Goal: Navigation & Orientation: Find specific page/section

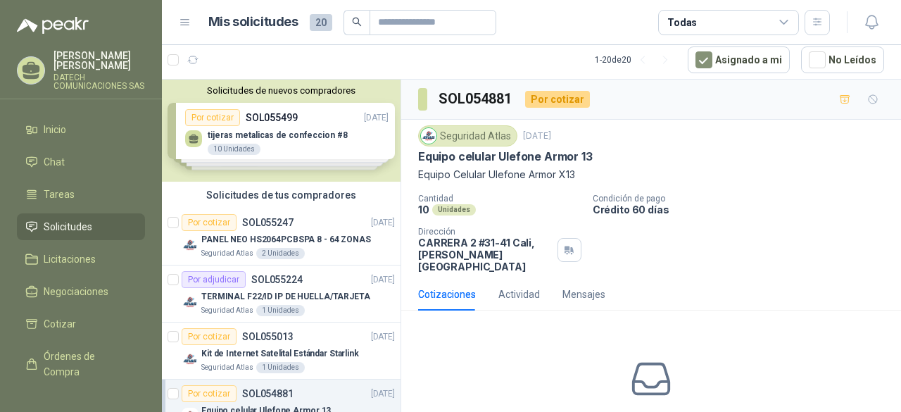
click at [107, 232] on li "Solicitudes" at bounding box center [80, 226] width 111 height 15
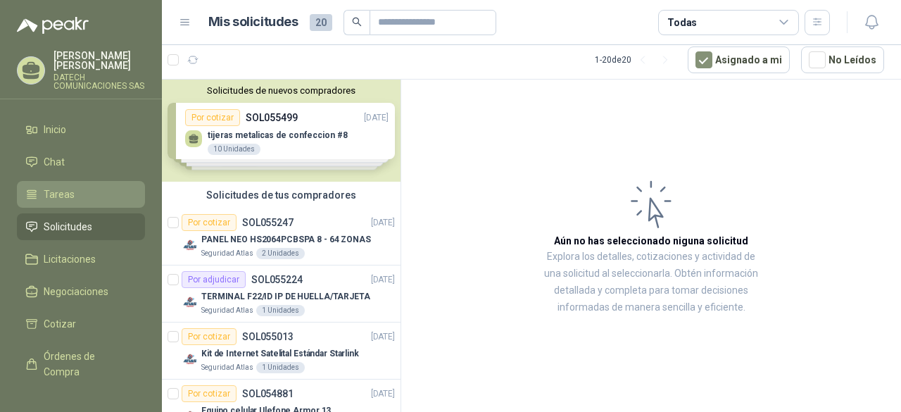
click at [96, 195] on li "Tareas" at bounding box center [80, 194] width 111 height 15
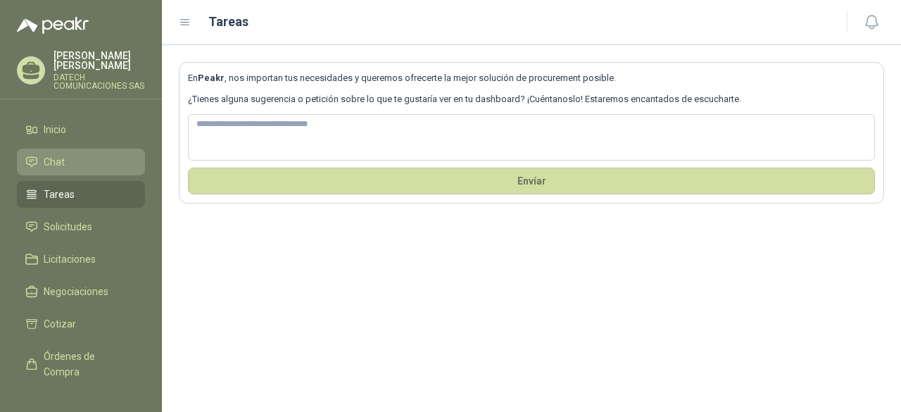
click at [88, 164] on li "Chat" at bounding box center [80, 161] width 111 height 15
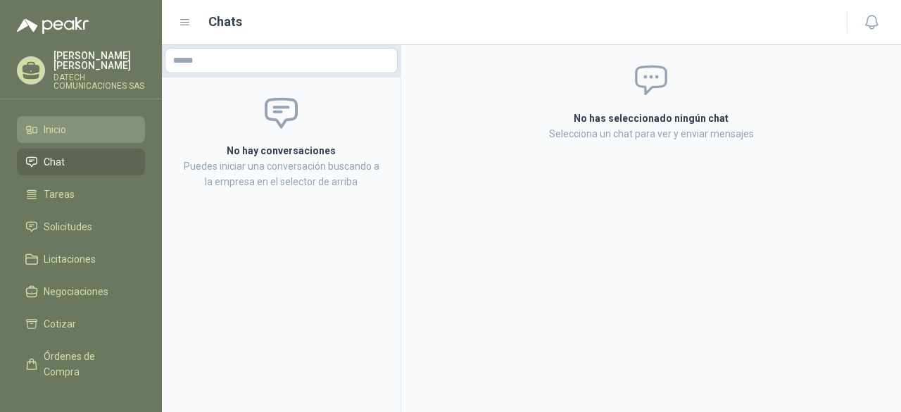
click at [99, 137] on link "Inicio" at bounding box center [81, 129] width 128 height 27
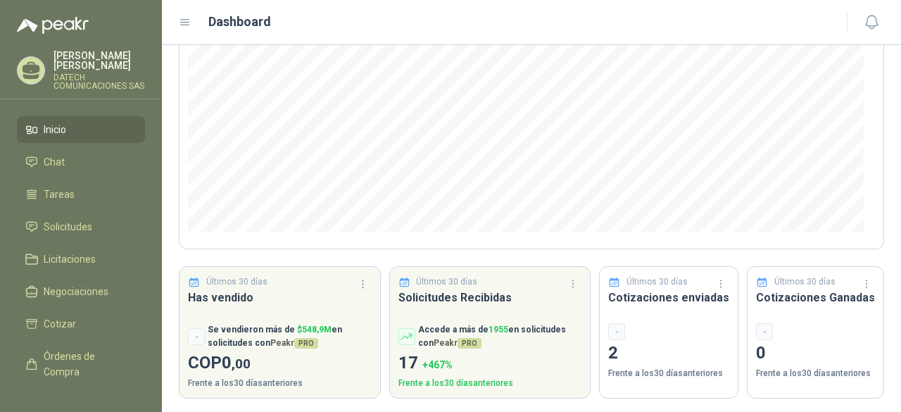
scroll to position [221, 0]
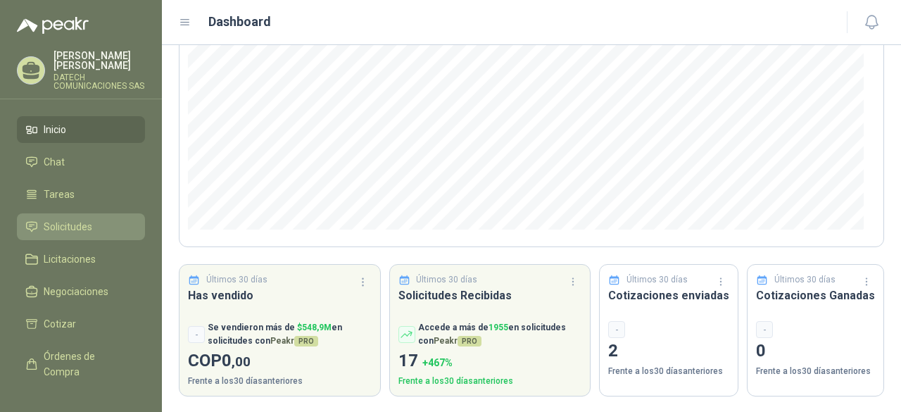
click at [99, 237] on link "Solicitudes" at bounding box center [81, 226] width 128 height 27
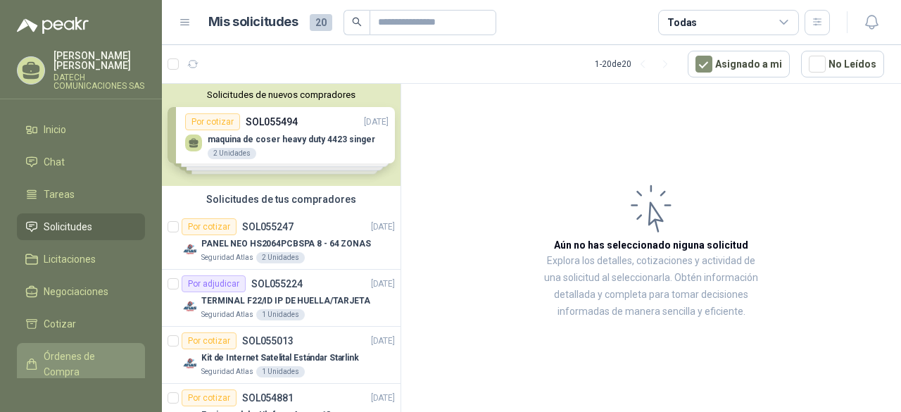
click at [96, 375] on span "Órdenes de Compra" at bounding box center [88, 364] width 88 height 31
